Goal: Find specific page/section: Find specific page/section

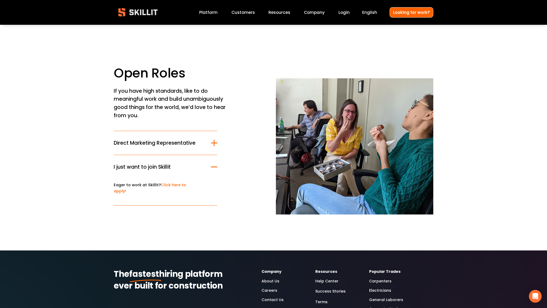
click at [140, 15] on img at bounding box center [138, 12] width 48 height 16
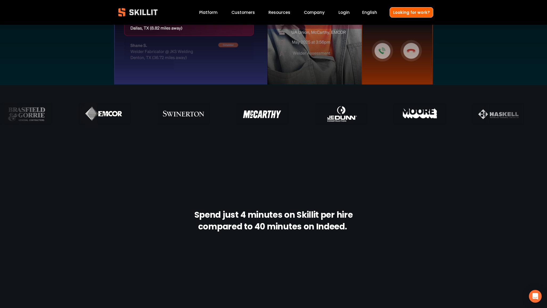
scroll to position [273, 0]
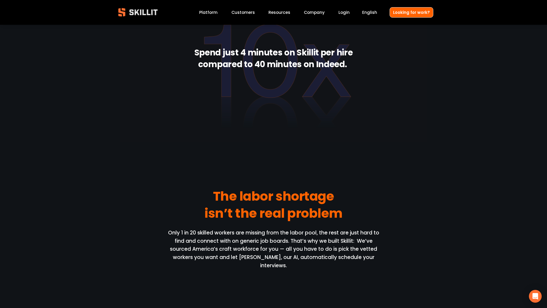
scroll to position [432, 0]
